Goal: Use online tool/utility: Use online tool/utility

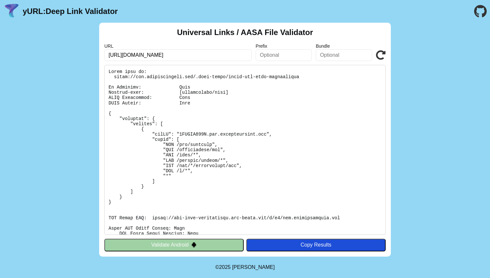
click at [381, 57] on icon at bounding box center [381, 55] width 10 height 10
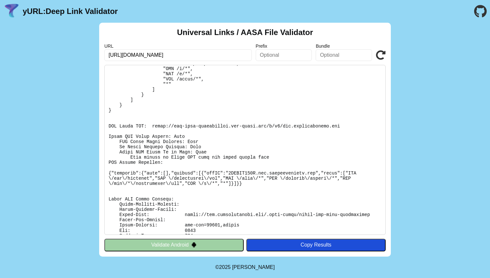
scroll to position [104, 0]
